Goal: Task Accomplishment & Management: Manage account settings

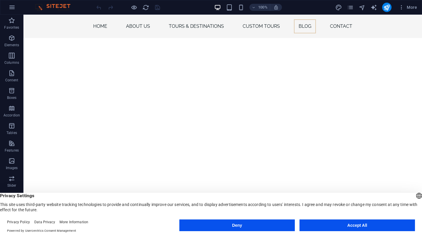
scroll to position [2387, 0]
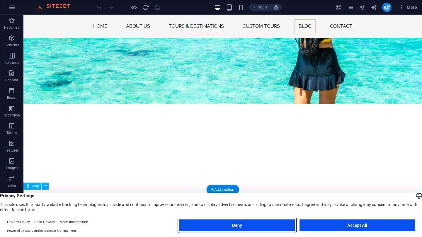
click at [235, 228] on button "Deny" at bounding box center [236, 226] width 115 height 12
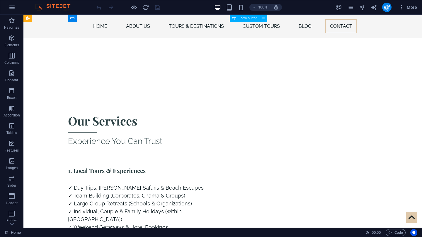
scroll to position [2595, 0]
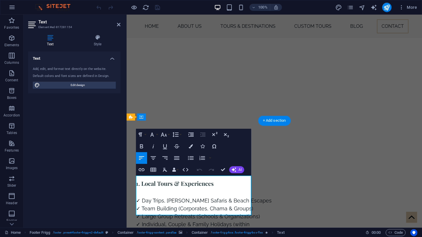
scroll to position [2513, 0]
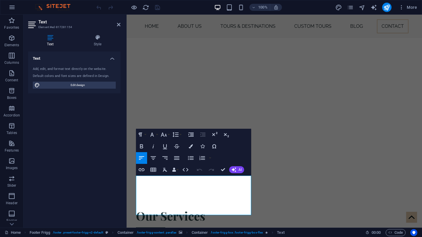
click at [91, 156] on div "Text Add, edit, and format text directly on the website. Default colors and fon…" at bounding box center [74, 138] width 92 height 172
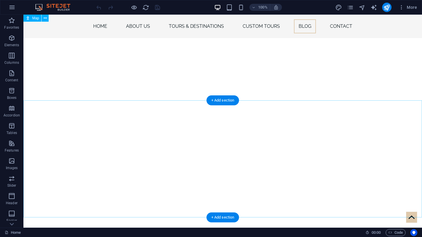
scroll to position [2476, 0]
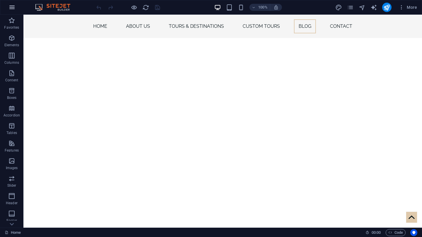
click at [11, 7] on icon "button" at bounding box center [11, 7] width 7 height 7
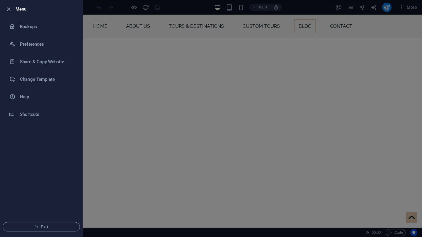
click at [293, 6] on div at bounding box center [211, 118] width 422 height 237
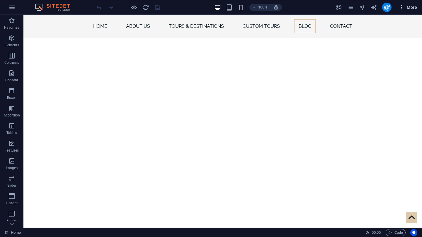
click at [400, 8] on icon "button" at bounding box center [401, 7] width 6 height 6
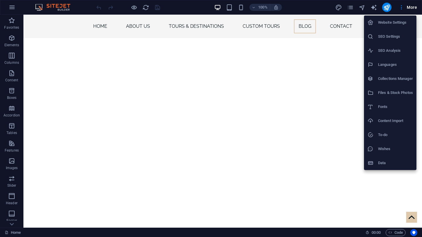
click at [397, 21] on h6 "Website Settings" at bounding box center [395, 22] width 35 height 7
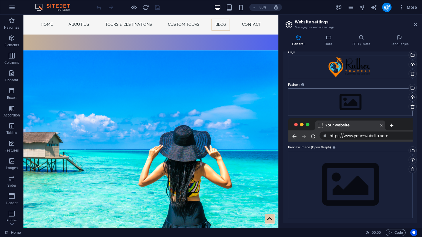
scroll to position [24, 0]
click at [327, 39] on icon at bounding box center [327, 38] width 25 height 6
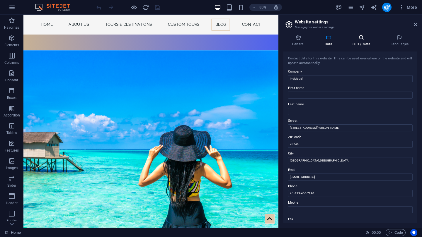
click at [356, 44] on h4 "SEO / Meta" at bounding box center [362, 41] width 38 height 12
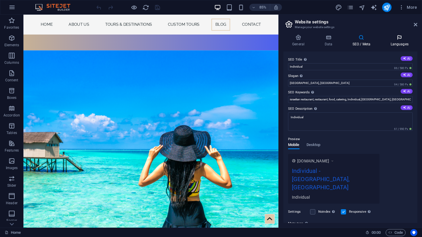
click at [396, 42] on h4 "Languages" at bounding box center [399, 41] width 36 height 12
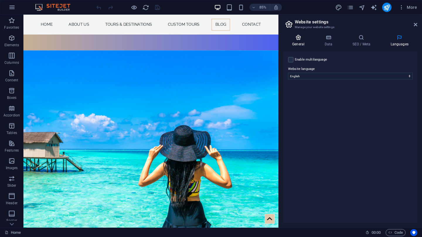
click at [298, 44] on h4 "General" at bounding box center [299, 41] width 32 height 12
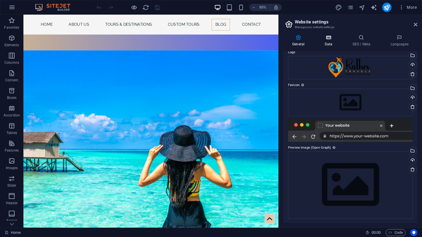
click at [330, 38] on icon at bounding box center [327, 38] width 25 height 6
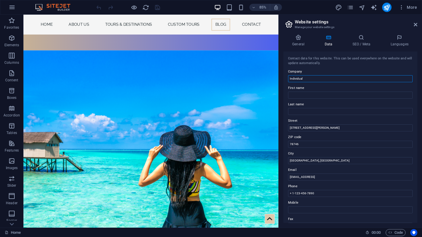
click at [297, 79] on input "Individual" at bounding box center [350, 78] width 124 height 7
type input "Ruthex Travel"
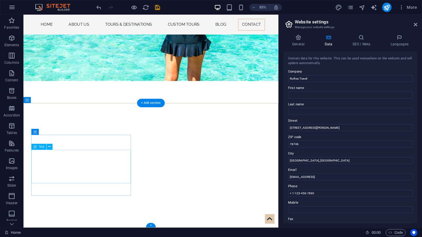
scroll to position [2501, 0]
drag, startPoint x: 328, startPoint y: 127, endPoint x: 288, endPoint y: 125, distance: 40.8
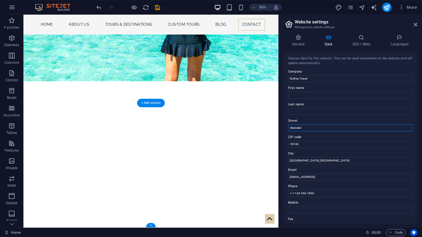
type input "Utawala"
click at [295, 127] on input "Utawala" at bounding box center [350, 127] width 124 height 7
drag, startPoint x: 307, startPoint y: 158, endPoint x: 284, endPoint y: 158, distance: 22.3
type input "X"
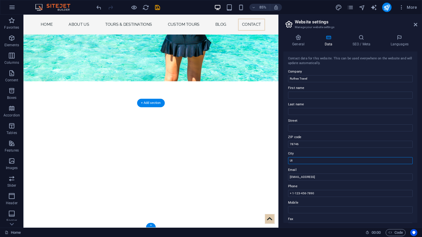
type input "U"
type input "Naironi"
drag, startPoint x: 358, startPoint y: 177, endPoint x: 281, endPoint y: 175, distance: 76.8
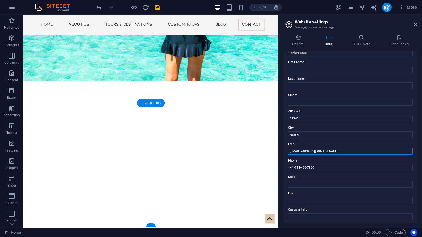
scroll to position [30, 0]
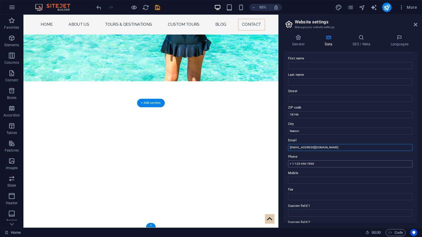
type input "[EMAIL_ADDRESS][DOMAIN_NAME]"
drag, startPoint x: 320, startPoint y: 165, endPoint x: 286, endPoint y: 163, distance: 34.9
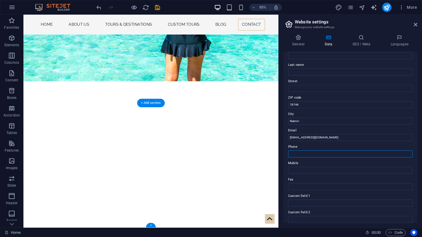
scroll to position [42, 0]
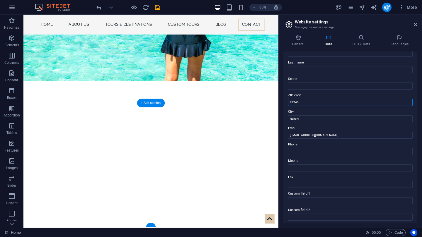
click at [297, 103] on input "78746" at bounding box center [350, 102] width 124 height 7
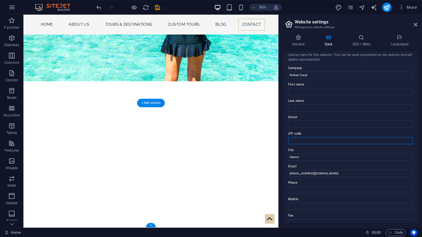
scroll to position [3, 0]
click at [366, 37] on icon at bounding box center [361, 38] width 36 height 6
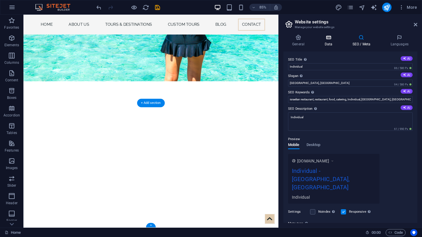
click at [329, 41] on h4 "Data" at bounding box center [329, 41] width 28 height 12
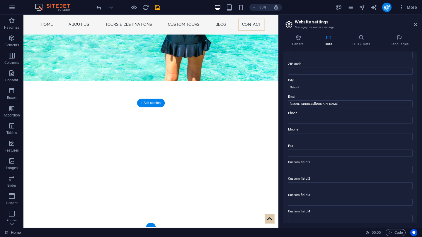
scroll to position [75, 0]
click at [310, 83] on input "Naironi" at bounding box center [350, 86] width 124 height 7
click at [303, 84] on input "Naironi" at bounding box center [350, 86] width 124 height 7
click at [299, 84] on input "Naironi" at bounding box center [350, 86] width 124 height 7
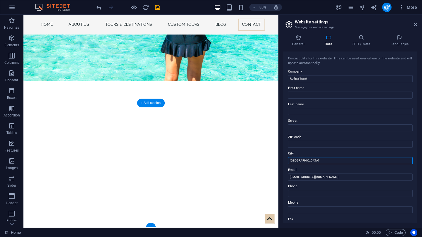
scroll to position [0, 0]
type input "[GEOGRAPHIC_DATA]"
click at [397, 41] on h4 "Languages" at bounding box center [399, 41] width 36 height 12
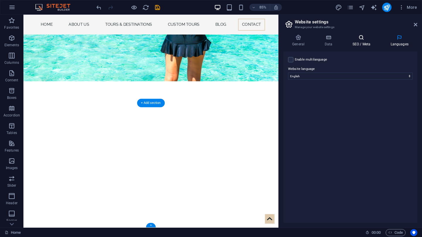
click at [370, 38] on icon at bounding box center [361, 38] width 36 height 6
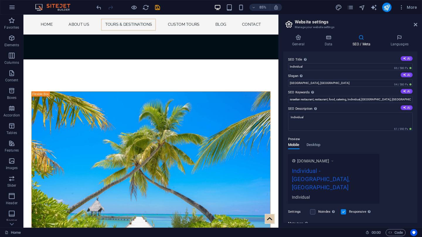
scroll to position [1362, 0]
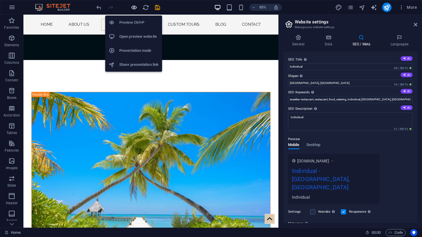
click at [136, 7] on icon "button" at bounding box center [134, 7] width 7 height 7
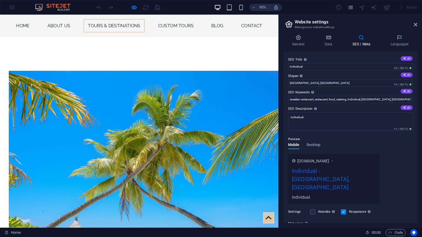
click at [417, 24] on aside "Website settings Manage your website settings General Data SEO / Meta Languages…" at bounding box center [350, 121] width 144 height 213
click at [416, 26] on icon at bounding box center [416, 24] width 4 height 5
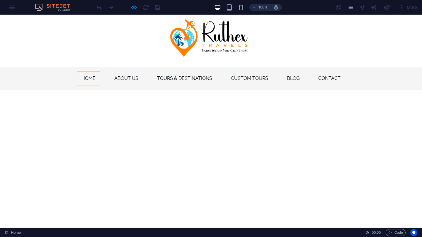
scroll to position [0, 0]
click at [125, 78] on link "About Us" at bounding box center [126, 78] width 33 height 14
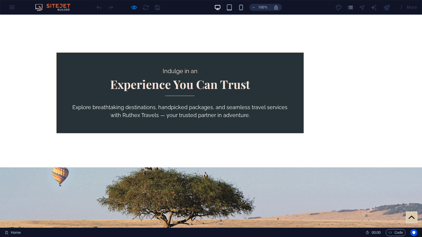
scroll to position [232, 0]
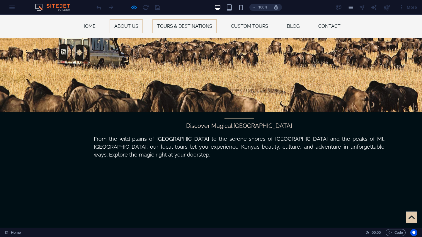
click at [165, 25] on link "Tours & destinations" at bounding box center [184, 26] width 64 height 14
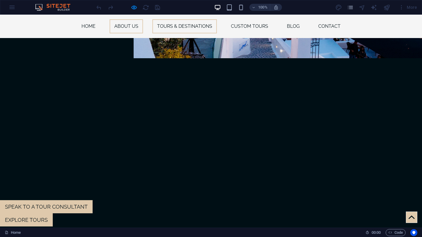
scroll to position [1046, 0]
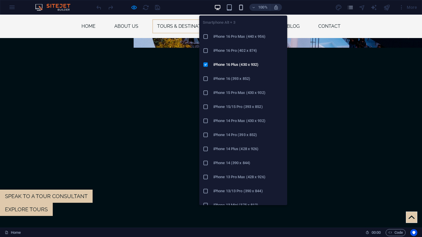
click at [240, 6] on icon "button" at bounding box center [241, 7] width 7 height 7
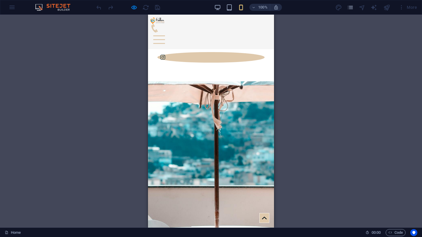
scroll to position [1523, 0]
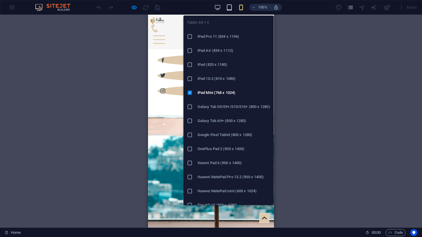
click at [227, 9] on icon "button" at bounding box center [229, 7] width 7 height 7
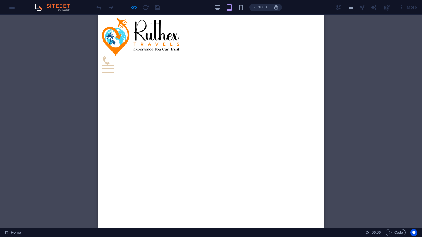
scroll to position [0, 0]
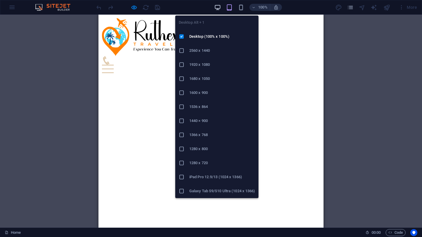
click at [219, 4] on icon "button" at bounding box center [217, 7] width 7 height 7
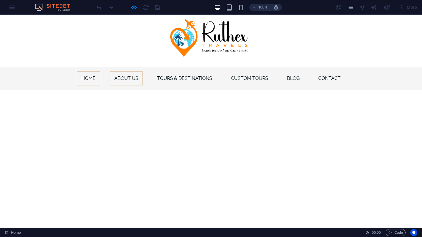
click at [129, 76] on link "About Us" at bounding box center [126, 78] width 33 height 14
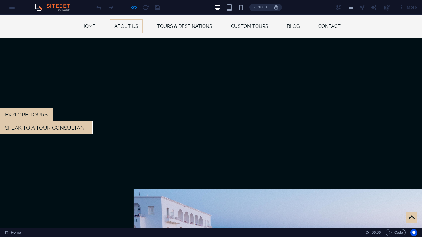
scroll to position [723, 0]
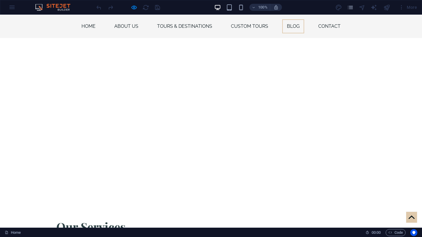
scroll to position [2493, 0]
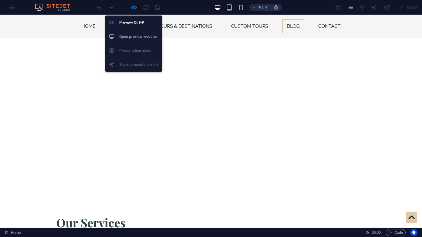
click at [129, 38] on h6 "Open preview website" at bounding box center [138, 36] width 39 height 7
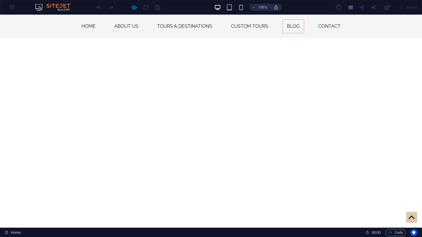
scroll to position [2479, 0]
click at [12, 6] on div "100% More" at bounding box center [210, 7] width 421 height 14
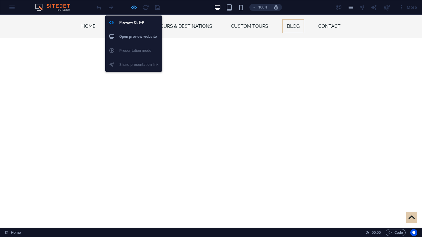
click at [134, 8] on icon "button" at bounding box center [134, 7] width 7 height 7
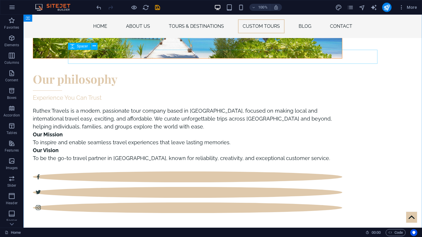
scroll to position [1544, 0]
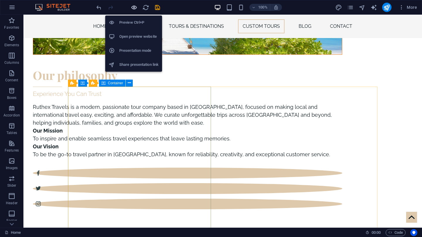
click at [135, 9] on icon "button" at bounding box center [134, 7] width 7 height 7
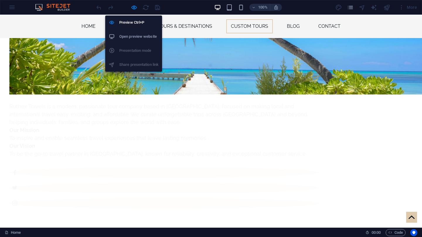
click at [139, 34] on h6 "Open preview website" at bounding box center [138, 36] width 39 height 7
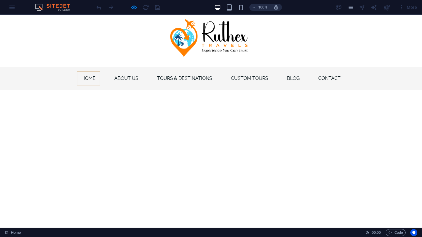
scroll to position [0, 0]
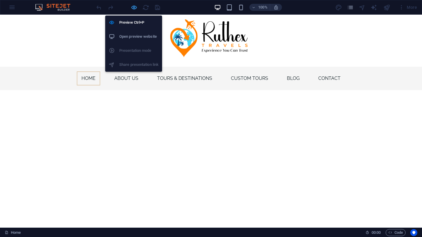
click at [134, 8] on icon "button" at bounding box center [134, 7] width 7 height 7
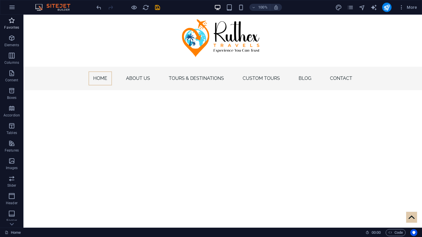
click at [12, 27] on p "Favorites" at bounding box center [11, 27] width 15 height 5
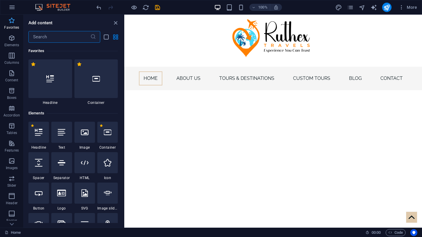
click at [12, 27] on p "Favorites" at bounding box center [11, 27] width 15 height 5
click at [13, 10] on icon "button" at bounding box center [11, 7] width 7 height 7
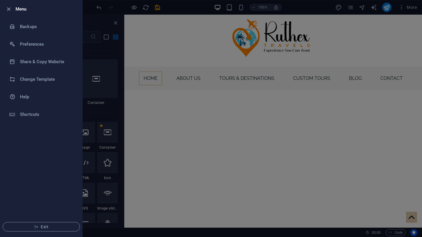
click at [153, 50] on div at bounding box center [211, 118] width 422 height 237
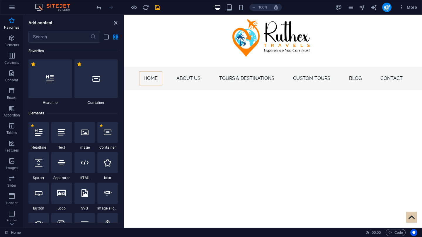
click at [115, 24] on icon "close panel" at bounding box center [115, 23] width 7 height 7
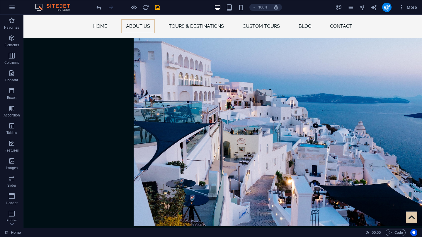
scroll to position [871, 0]
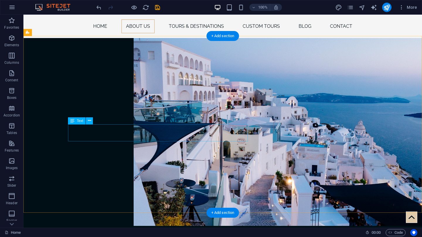
click at [88, 122] on icon at bounding box center [89, 121] width 3 height 6
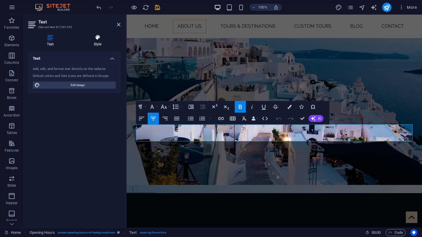
click at [99, 41] on h4 "Style" at bounding box center [98, 41] width 46 height 12
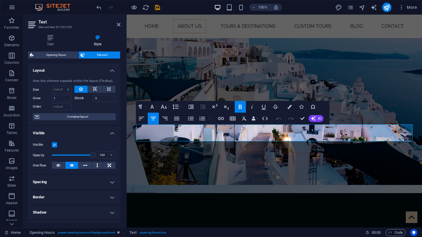
click at [99, 41] on h4 "Style" at bounding box center [98, 41] width 46 height 12
click at [121, 24] on aside "Text Element #ed-817281052 Text Style Text Add, edit, and format text directly …" at bounding box center [74, 121] width 103 height 213
click at [120, 24] on icon at bounding box center [119, 24] width 4 height 5
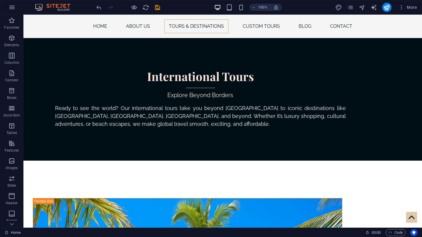
scroll to position [1202, 0]
